Goal: Find contact information: Find contact information

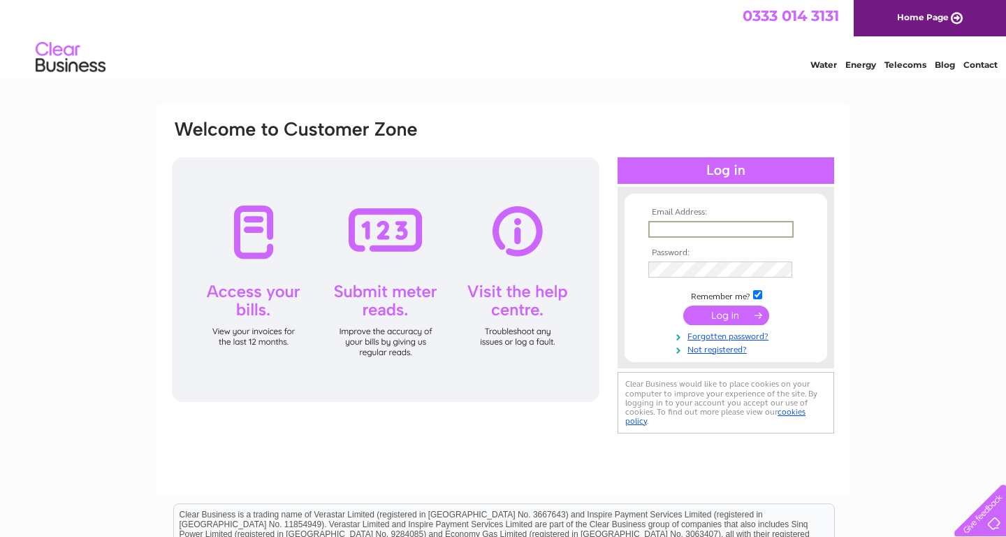
click at [718, 232] on input "text" at bounding box center [720, 229] width 145 height 17
type input "rjbailey2288@gmail.com"
click at [717, 241] on tbody "Email Address: rjbailey2288@gmail.com Password: Remember me?" at bounding box center [726, 280] width 162 height 145
click at [683, 305] on input "submit" at bounding box center [726, 315] width 86 height 20
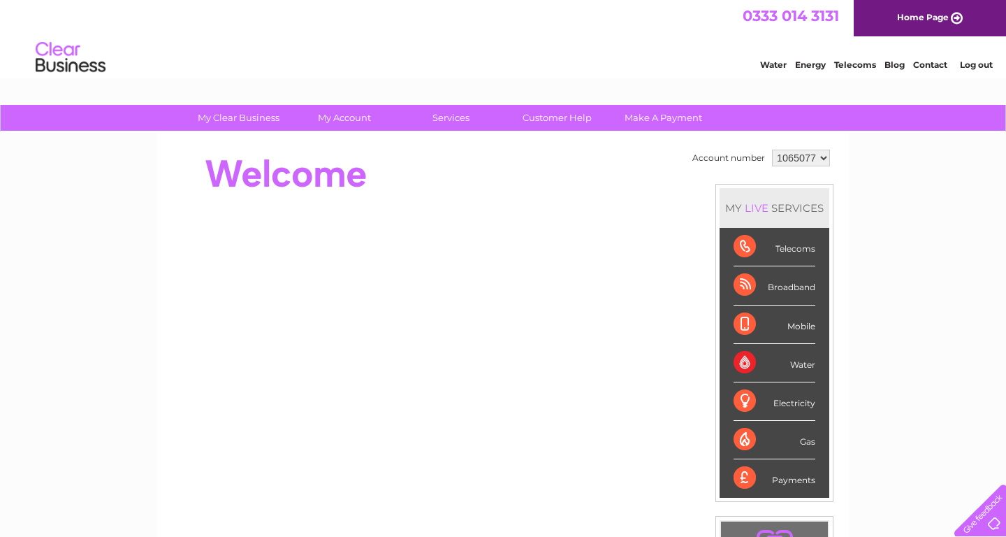
click at [934, 64] on link "Contact" at bounding box center [930, 64] width 34 height 10
click at [971, 514] on div at bounding box center [977, 507] width 57 height 57
click at [772, 150] on select "1065077" at bounding box center [801, 158] width 58 height 17
click at [917, 68] on link "Contact" at bounding box center [930, 64] width 34 height 10
